Goal: Task Accomplishment & Management: Manage account settings

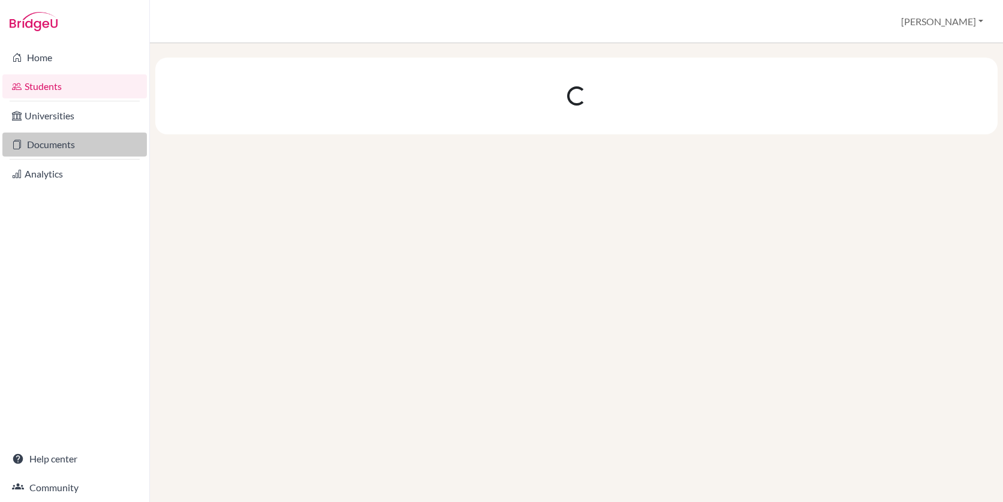
click at [73, 147] on link "Documents" at bounding box center [74, 145] width 145 height 24
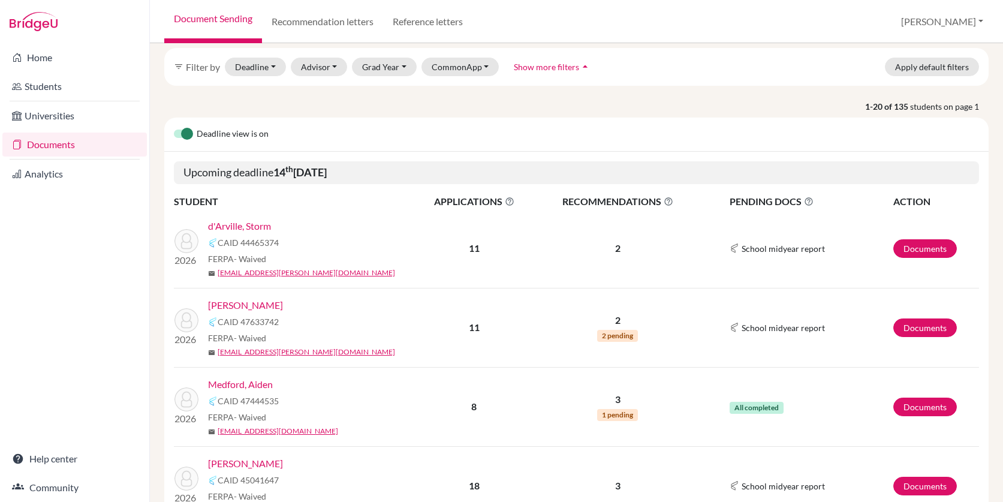
scroll to position [46, 0]
click at [253, 227] on link "d'Arville, Storm" at bounding box center [239, 227] width 63 height 14
